Goal: Task Accomplishment & Management: Use online tool/utility

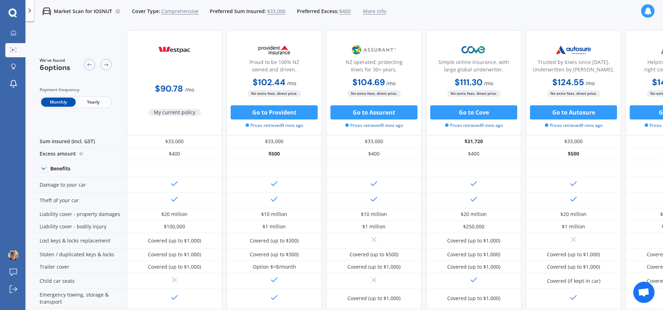
scroll to position [298, 2]
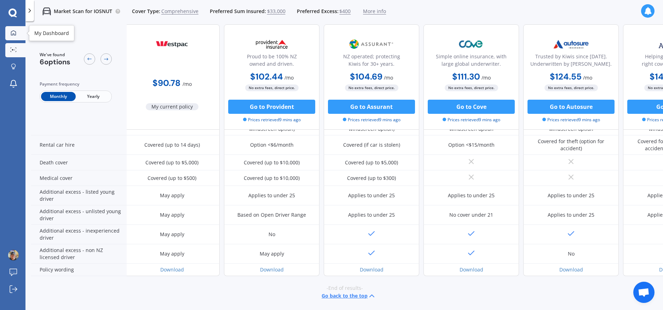
click at [12, 37] on link "My Dashboard" at bounding box center [15, 33] width 20 height 14
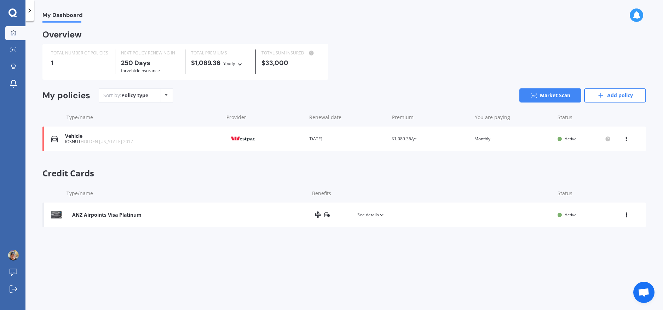
click at [18, 16] on div at bounding box center [12, 12] width 25 height 9
click at [28, 13] on icon at bounding box center [29, 10] width 7 height 7
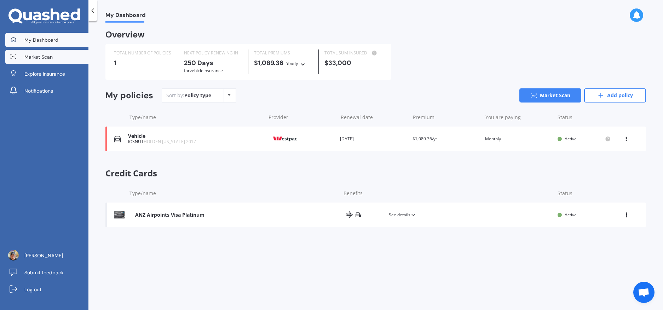
click at [33, 58] on span "Market Scan" at bounding box center [38, 56] width 28 height 7
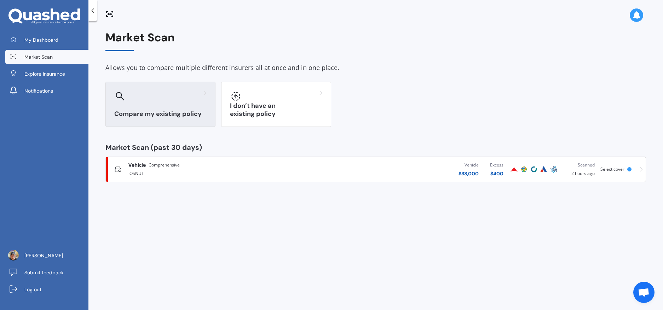
click at [200, 99] on div at bounding box center [160, 96] width 92 height 11
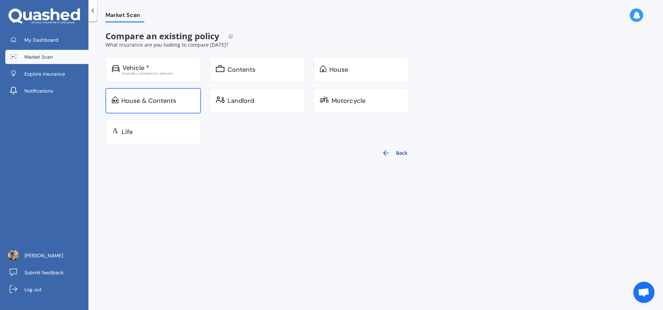
click at [198, 100] on div "House & Contents" at bounding box center [153, 100] width 96 height 25
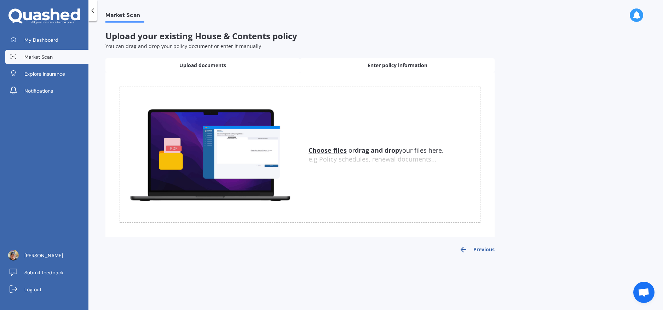
click at [392, 63] on span "Enter policy information" at bounding box center [398, 65] width 60 height 7
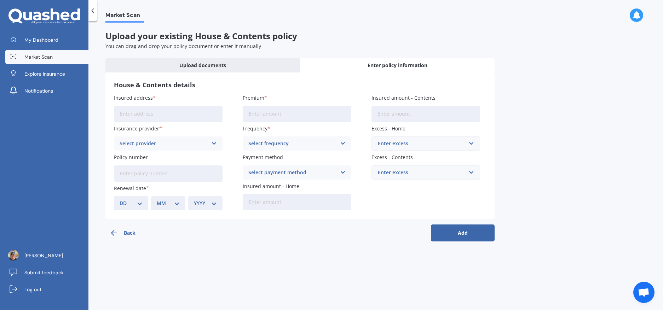
click at [95, 14] on icon at bounding box center [92, 10] width 7 height 7
